Goal: Task Accomplishment & Management: Use online tool/utility

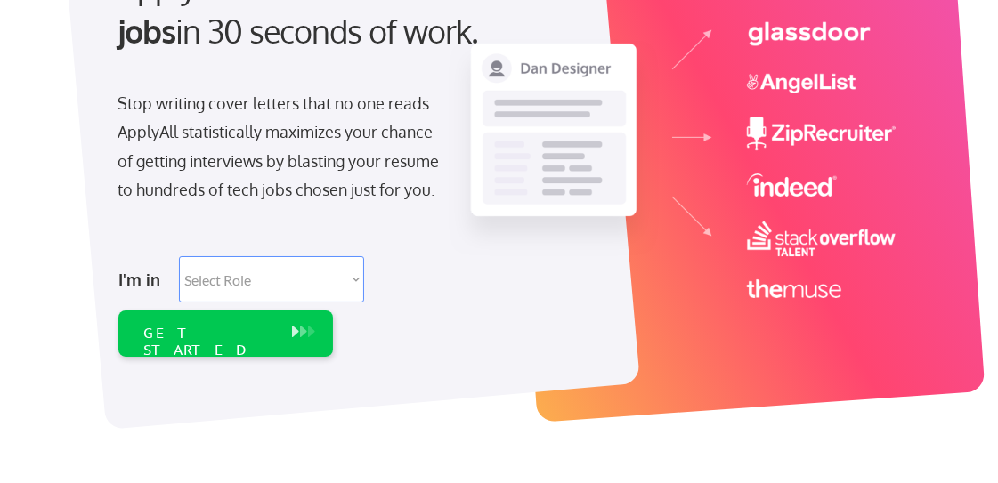
scroll to position [241, 0]
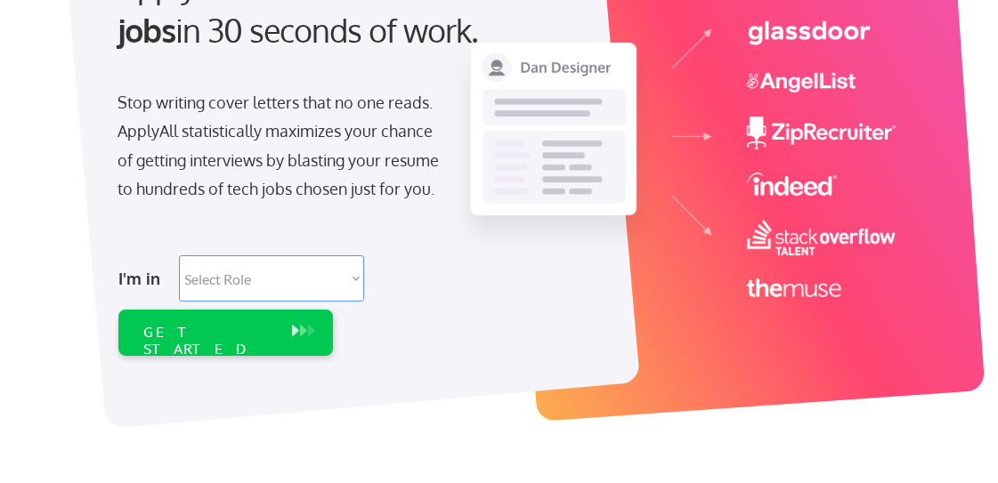
click at [241, 275] on select "Select Role Software Engineering Product Management Customer Success Sales UI/U…" at bounding box center [271, 279] width 185 height 46
select select ""engineering""
click at [179, 256] on select "Select Role Software Engineering Product Management Customer Success Sales UI/U…" at bounding box center [271, 279] width 185 height 46
select select ""engineering""
click at [240, 340] on div "GET STARTED" at bounding box center [208, 333] width 149 height 46
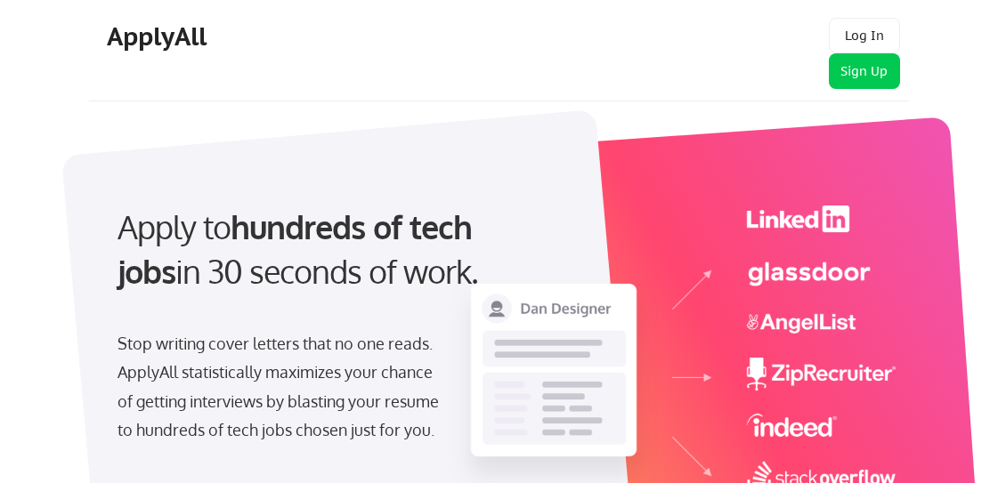
select select ""engineering""
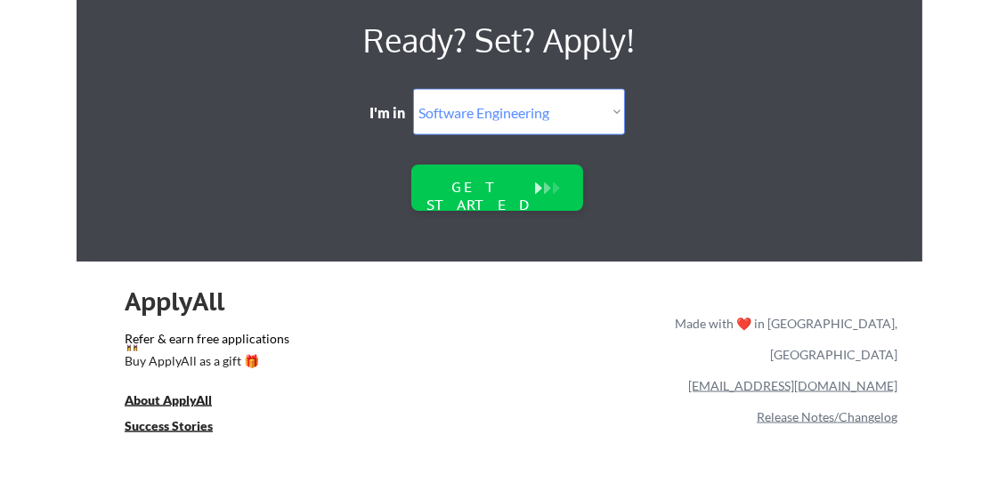
scroll to position [4129, 0]
